Goal: Transaction & Acquisition: Book appointment/travel/reservation

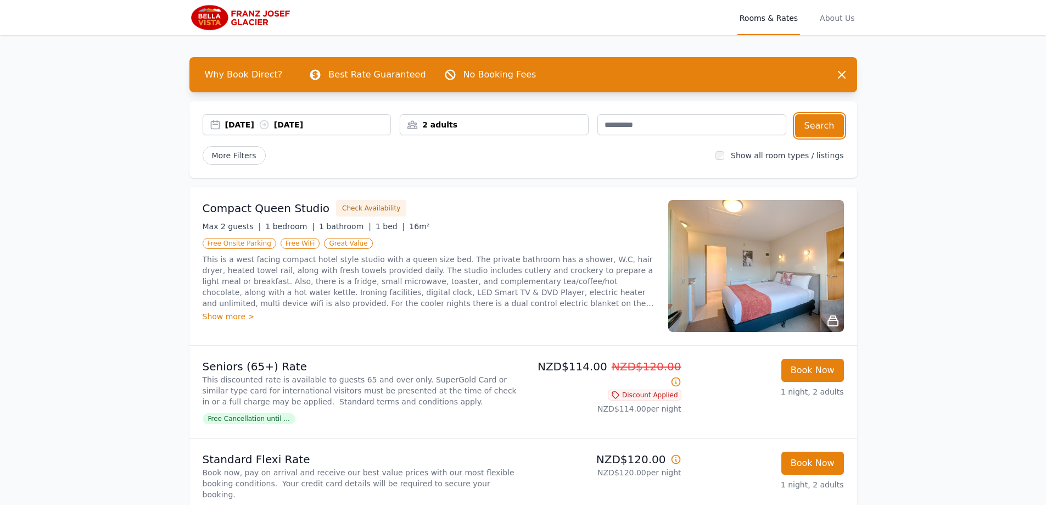
click at [267, 123] on div "[DATE] [DATE]" at bounding box center [308, 124] width 166 height 11
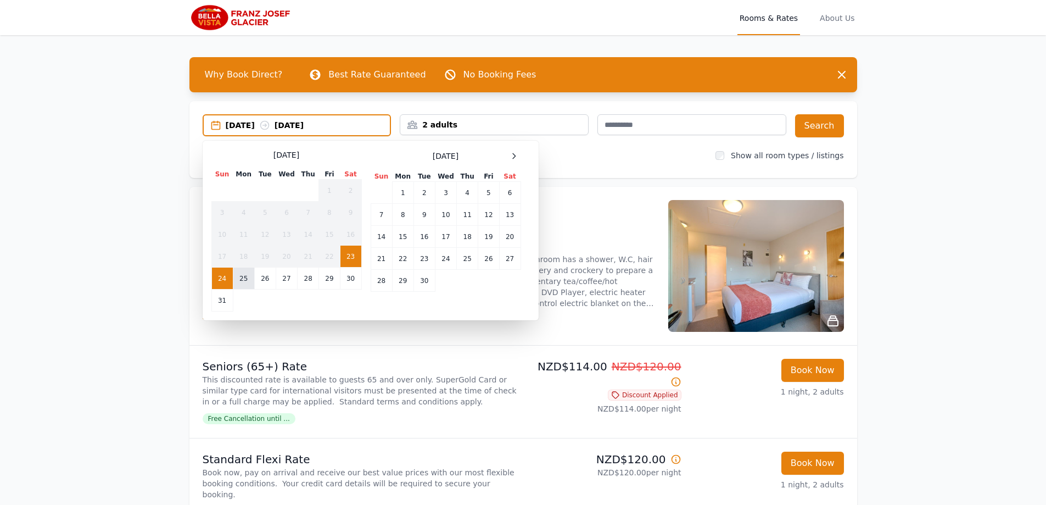
click at [247, 278] on td "25" at bounding box center [243, 278] width 21 height 22
click at [265, 280] on td "26" at bounding box center [264, 278] width 21 height 22
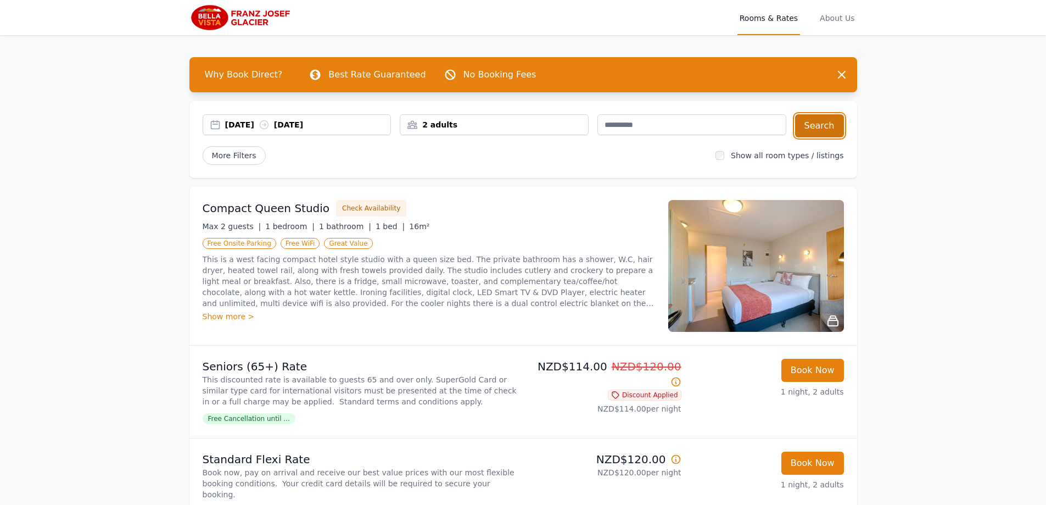
click at [821, 124] on button "Search" at bounding box center [819, 125] width 49 height 23
click at [248, 122] on div "[DATE] [DATE]" at bounding box center [308, 124] width 166 height 11
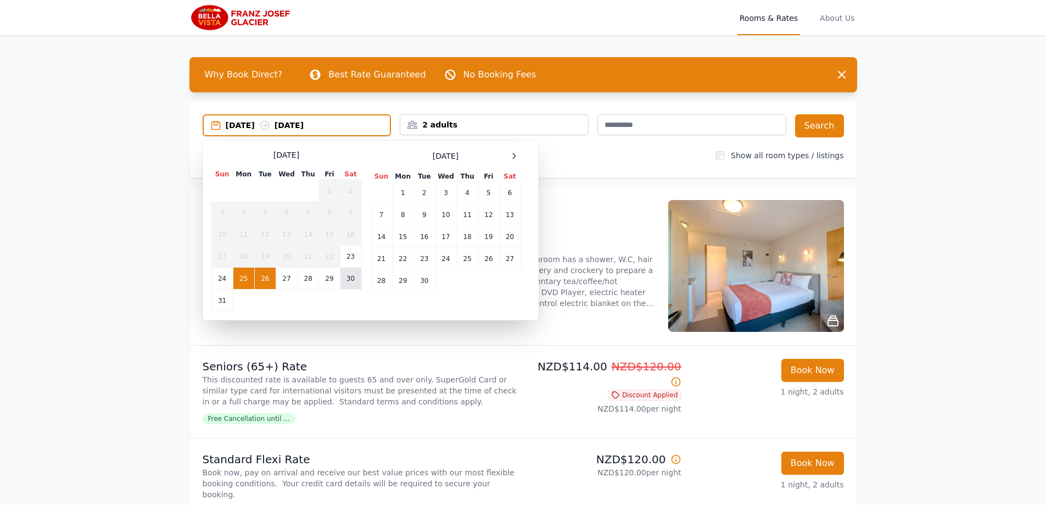
click at [348, 283] on td "30" at bounding box center [350, 278] width 21 height 22
click at [227, 310] on td "31" at bounding box center [221, 300] width 21 height 22
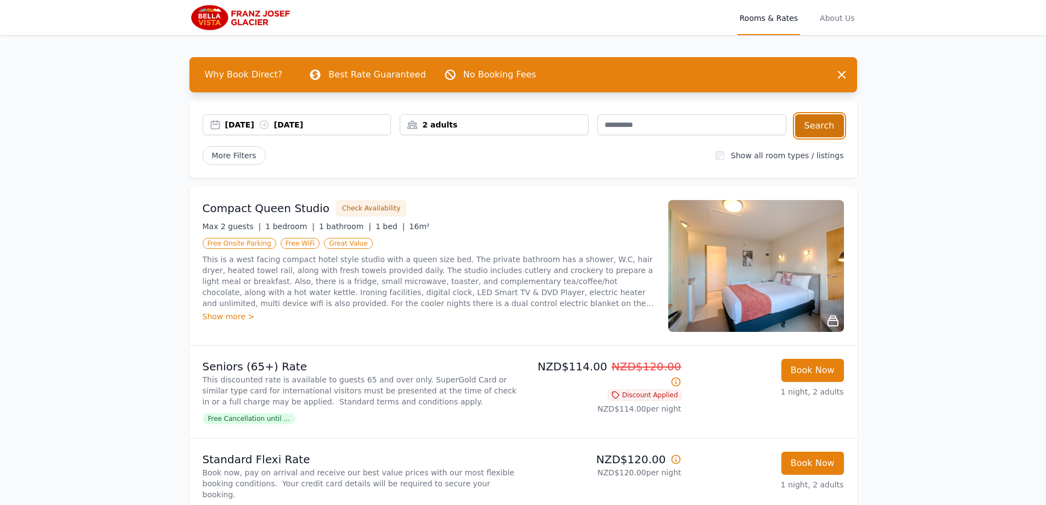
click at [827, 133] on button "Search" at bounding box center [819, 125] width 49 height 23
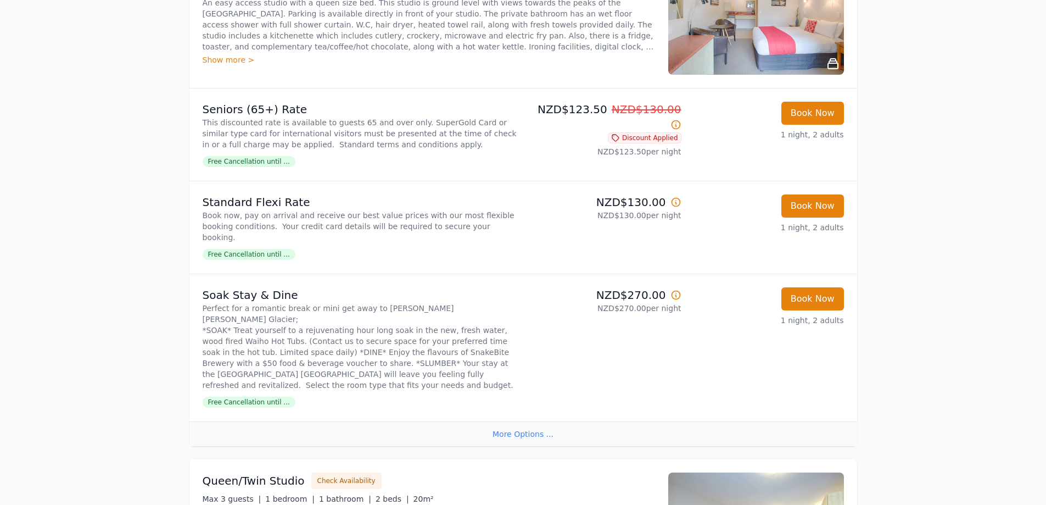
scroll to position [769, 0]
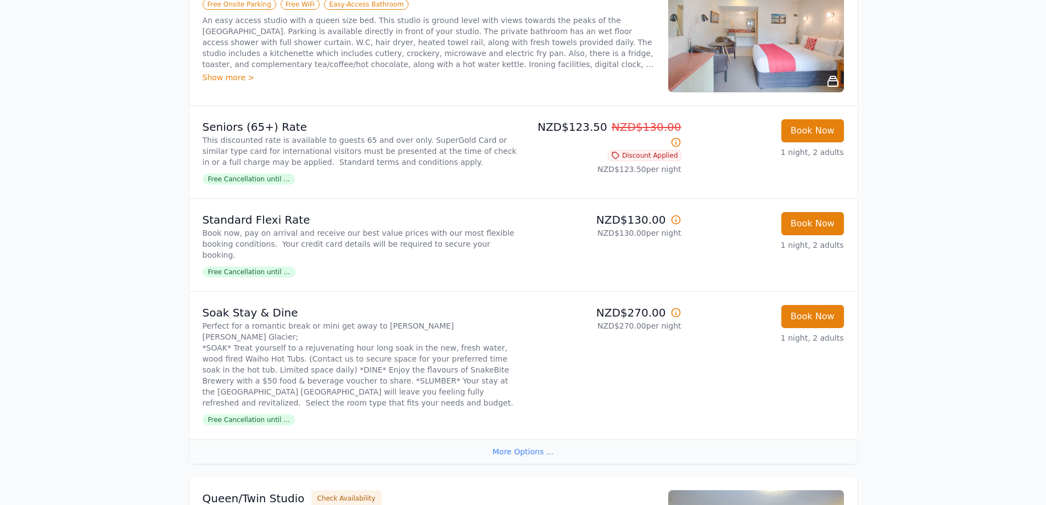
click at [243, 174] on span "Free Cancellation until ..." at bounding box center [249, 179] width 93 height 11
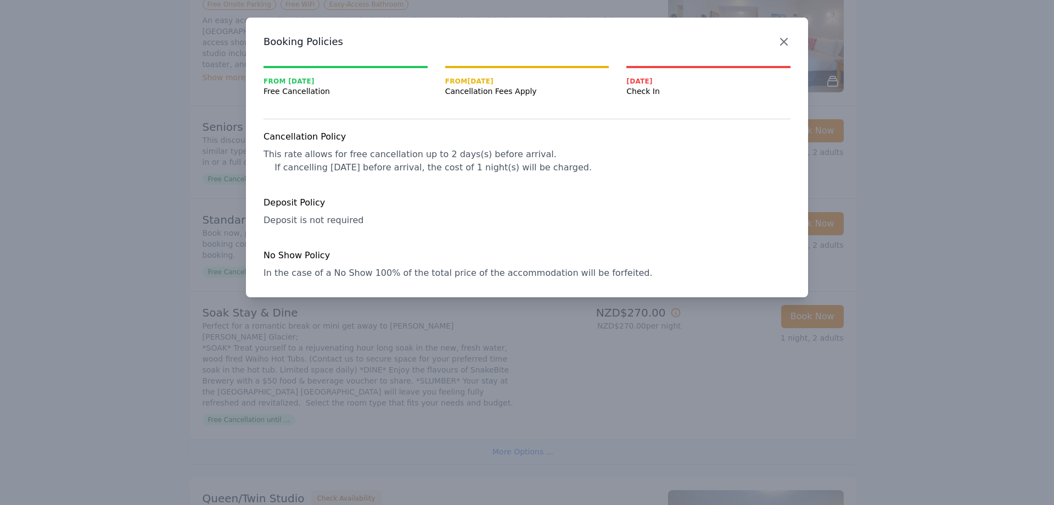
click at [785, 41] on icon "button" at bounding box center [784, 41] width 7 height 7
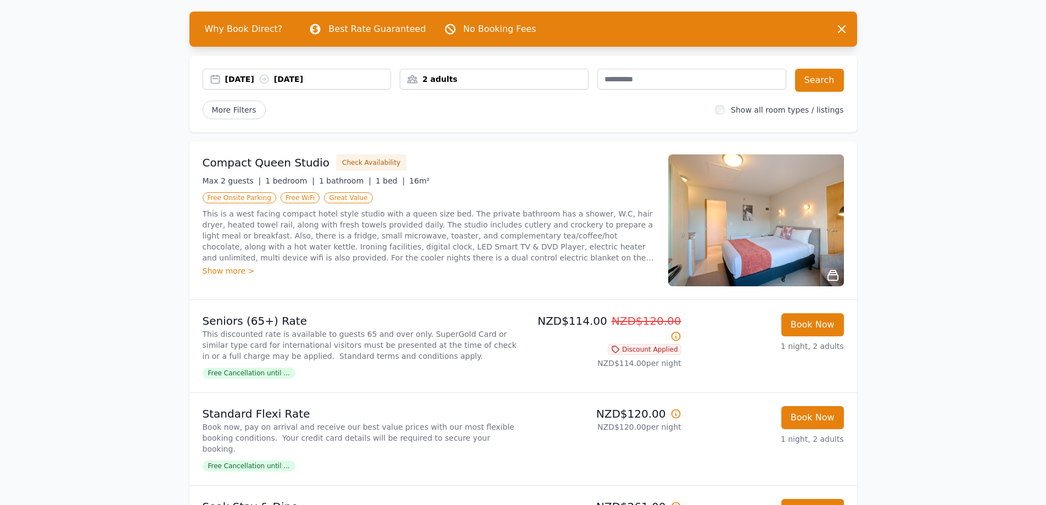
scroll to position [0, 0]
